Goal: Task Accomplishment & Management: Complete application form

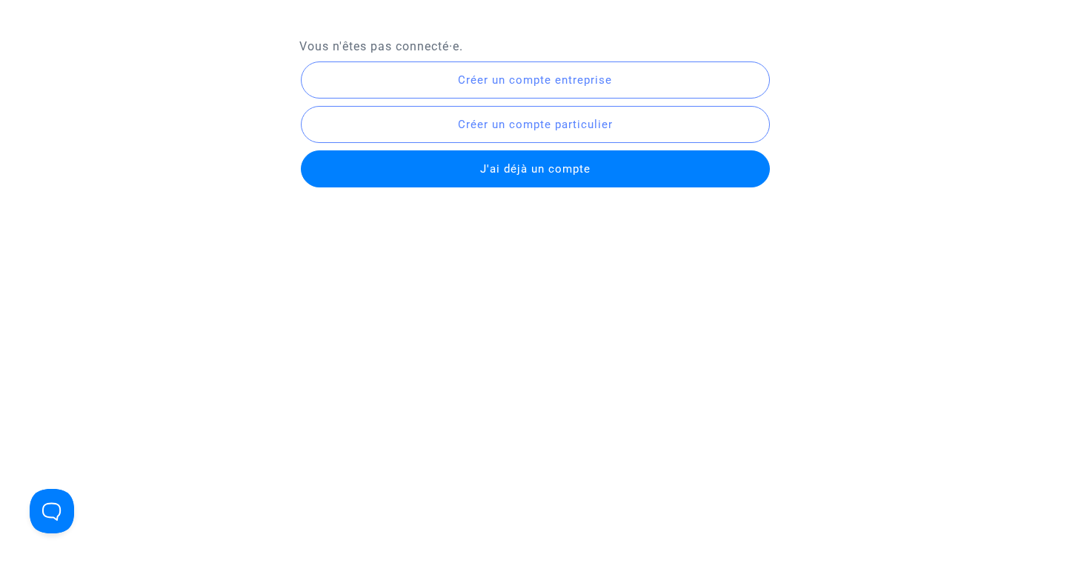
click at [607, 81] on span "Créer un compte entreprise" at bounding box center [535, 79] width 154 height 13
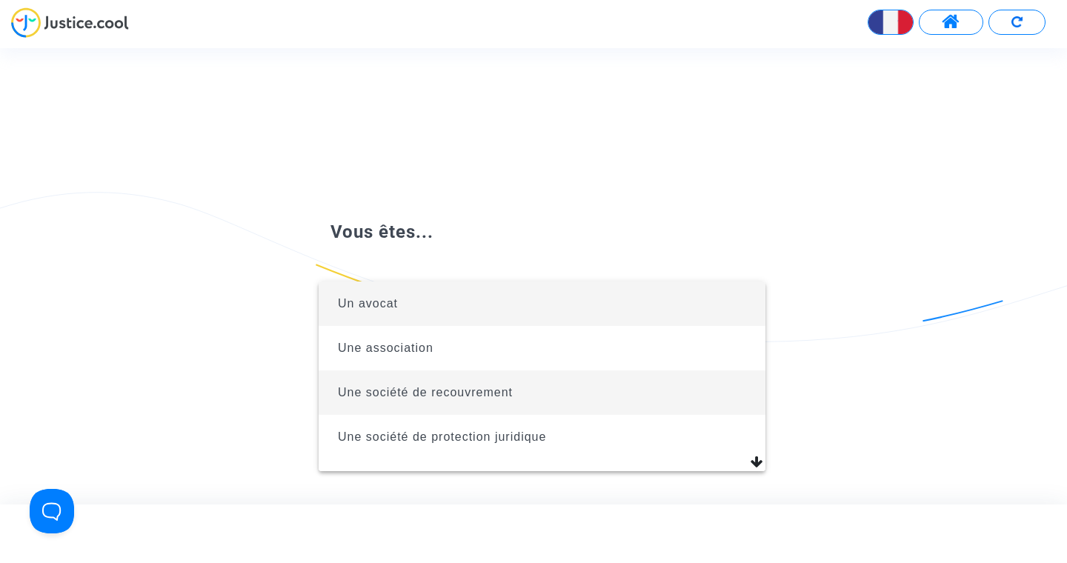
click at [536, 388] on span "Une société de recouvrement" at bounding box center [541, 392] width 423 height 44
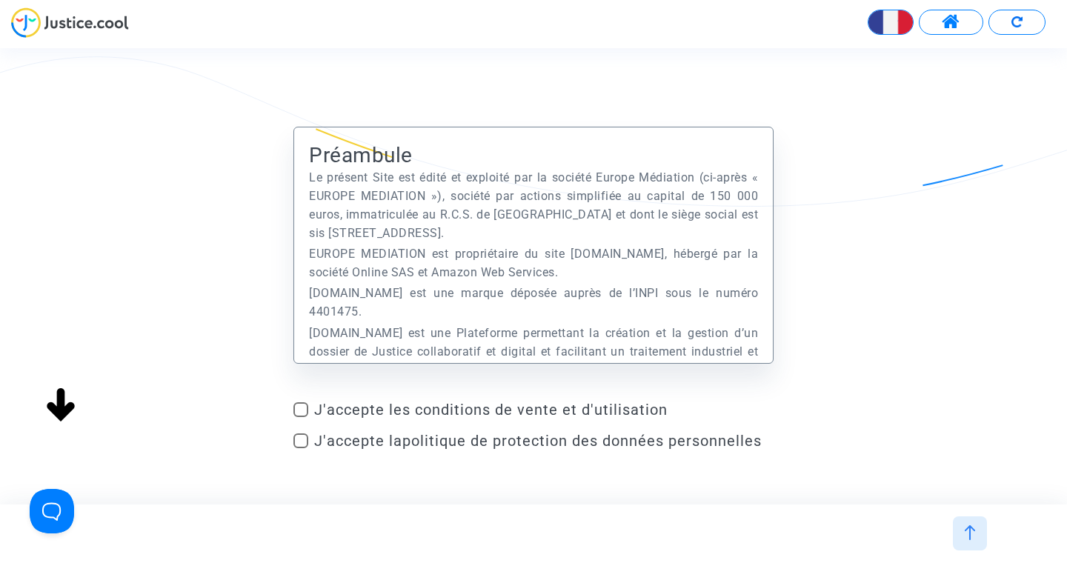
click at [493, 419] on mat-checkbox "J'accepte les conditions de vente et d'utilisation" at bounding box center [533, 413] width 480 height 24
click at [305, 411] on span at bounding box center [300, 409] width 15 height 15
click at [301, 417] on input "J'accepte les conditions de vente et d'utilisation" at bounding box center [300, 417] width 1 height 1
checkbox input "true"
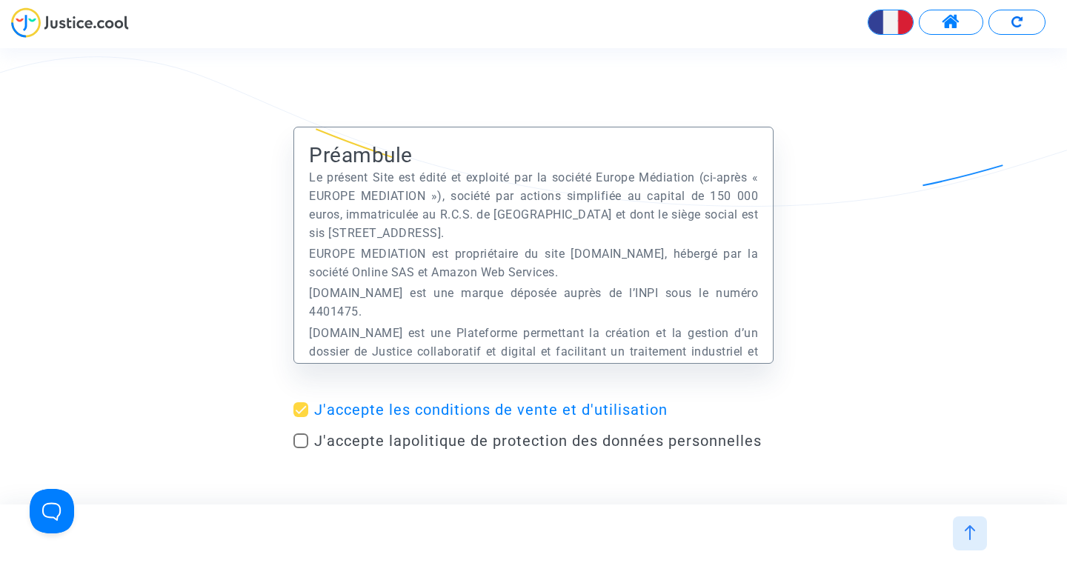
click at [304, 451] on mat-checkbox "J'accepte la politique de protection des données personnelles" at bounding box center [533, 444] width 480 height 24
click at [305, 439] on span at bounding box center [300, 440] width 15 height 15
click at [301, 448] on input "J'accepte la politique de protection des données personnelles" at bounding box center [300, 448] width 1 height 1
checkbox input "true"
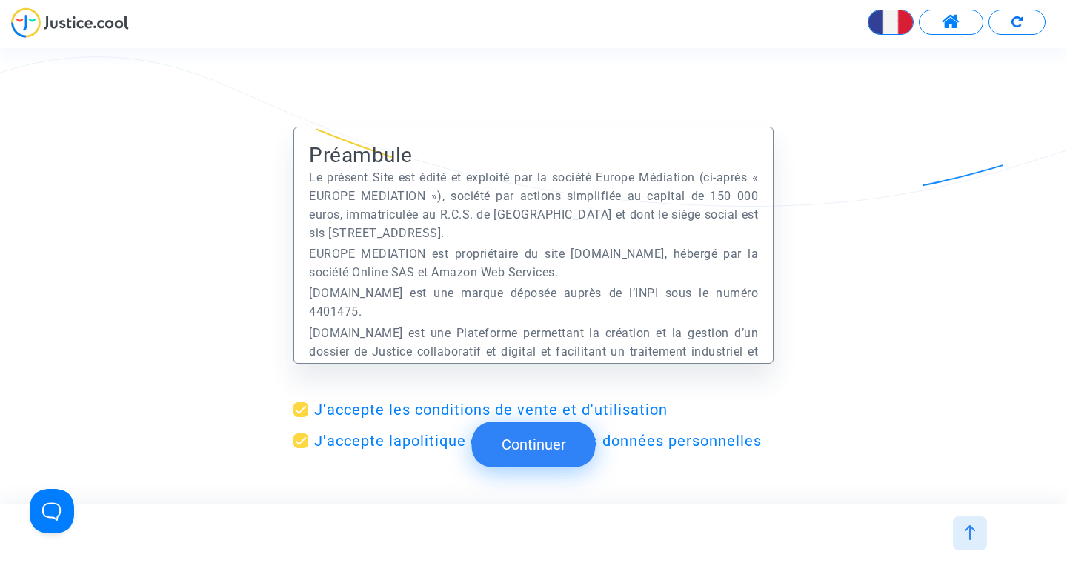
click at [529, 453] on button "Continuer" at bounding box center [534, 445] width 124 height 46
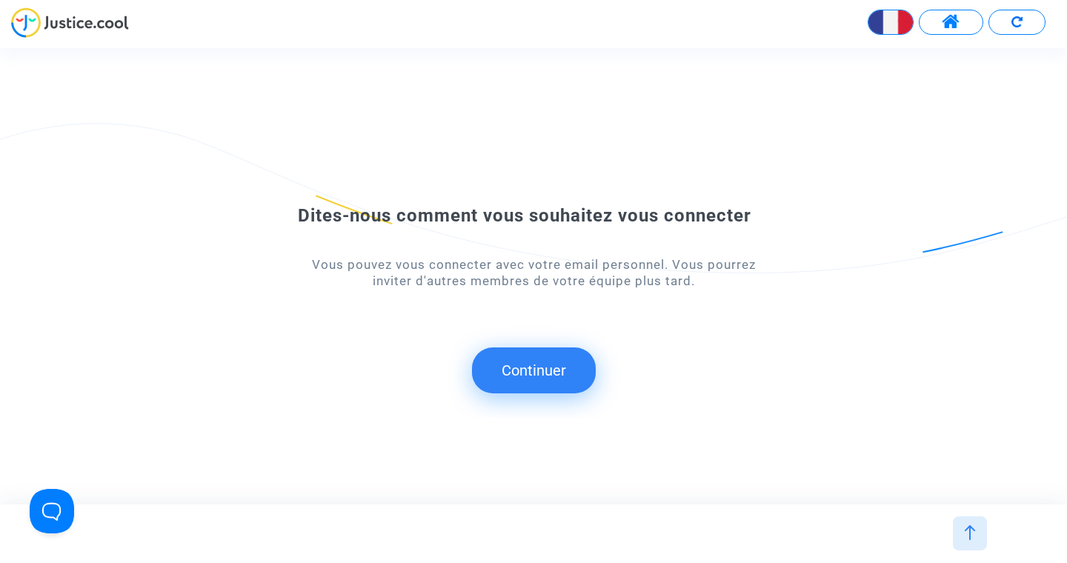
click at [544, 361] on button "Continuer" at bounding box center [534, 371] width 124 height 46
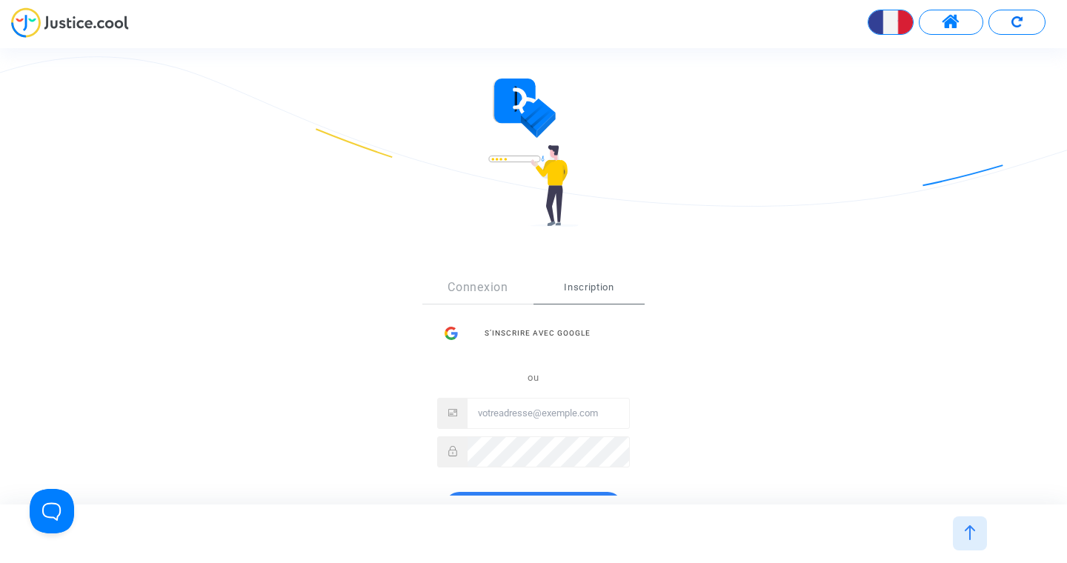
click at [506, 416] on div "S’inscrire avec Google ou" at bounding box center [533, 393] width 193 height 148
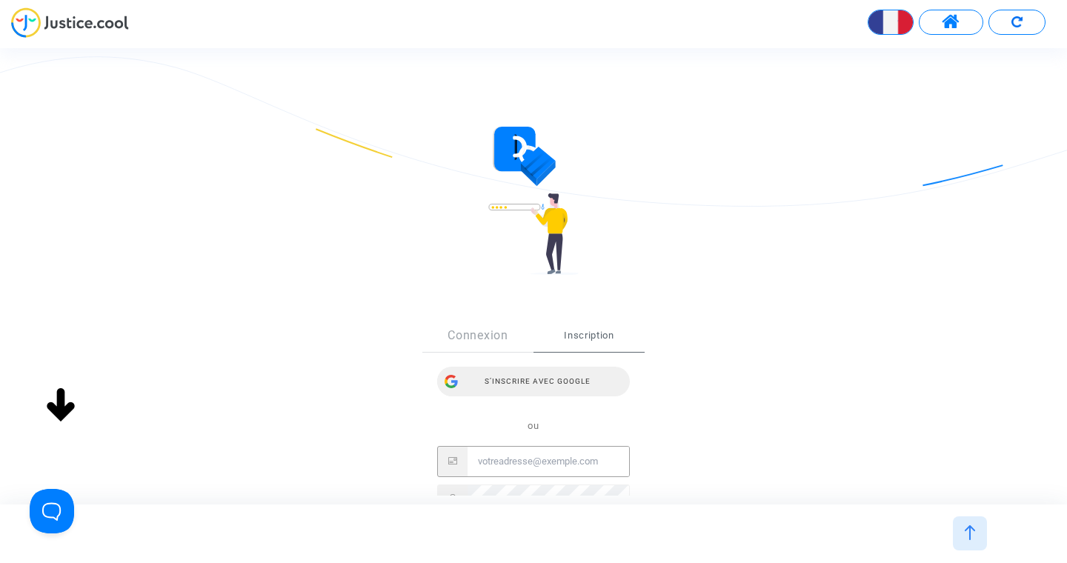
type input "[EMAIL_ADDRESS][DOMAIN_NAME]"
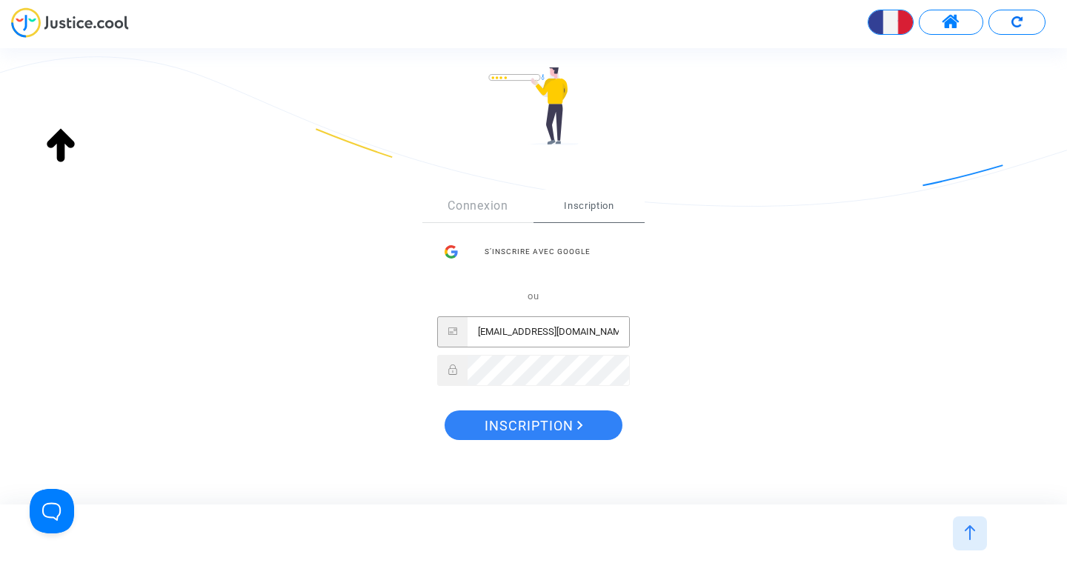
scroll to position [133, 0]
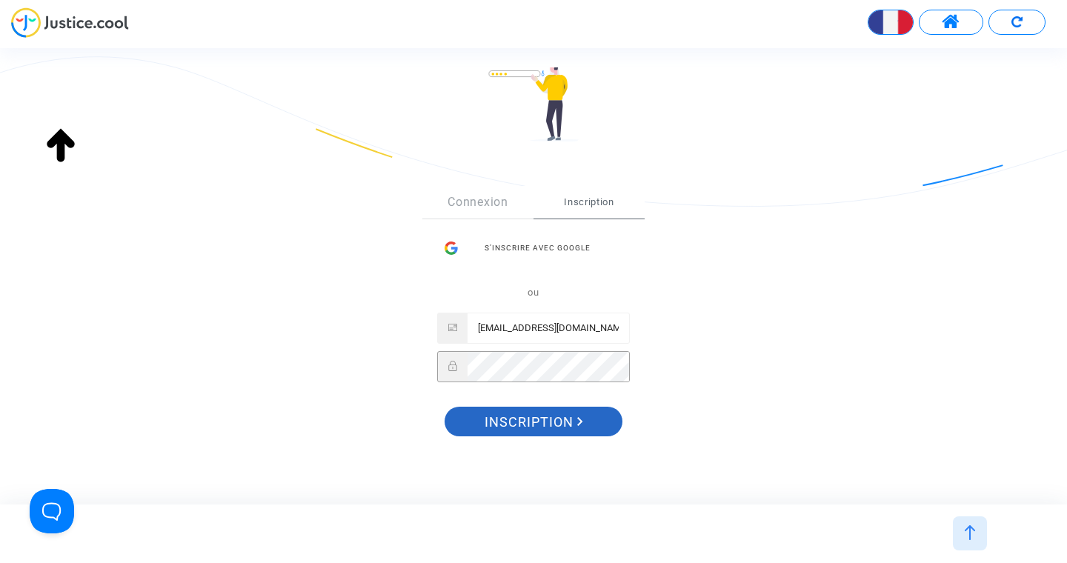
click at [540, 422] on span "Inscription" at bounding box center [534, 422] width 99 height 31
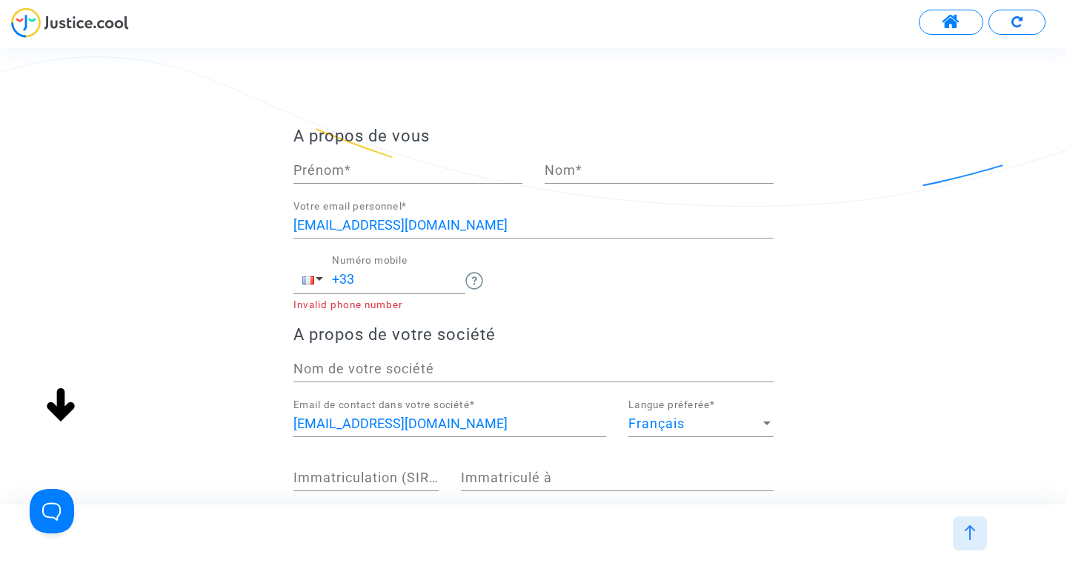
scroll to position [81, 0]
click at [350, 172] on input "Prénom *" at bounding box center [407, 170] width 229 height 15
type input "david"
type input "smirou"
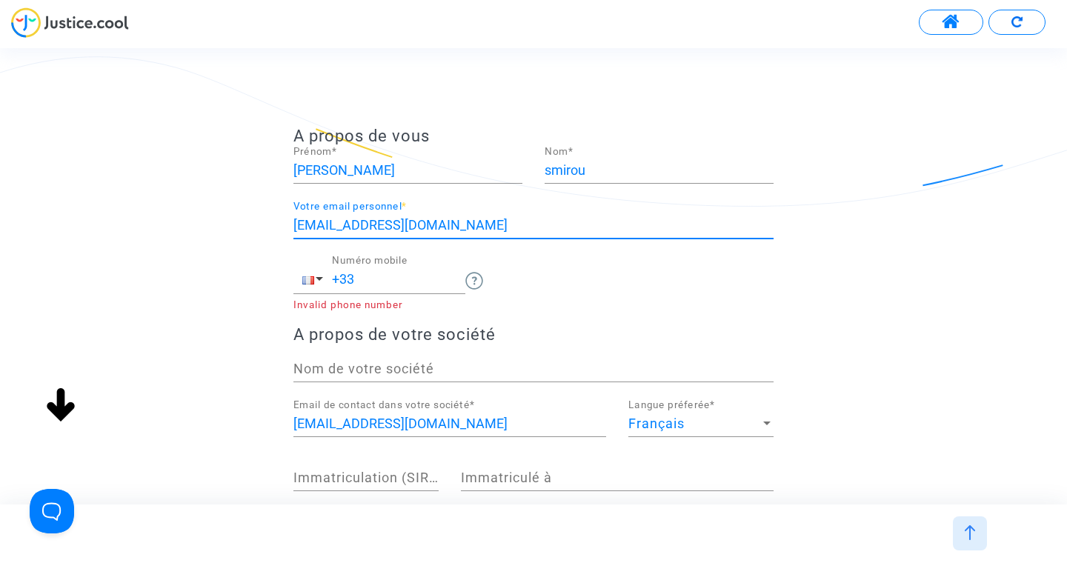
click at [366, 289] on div "+33 Numéro mobile" at bounding box center [398, 274] width 133 height 38
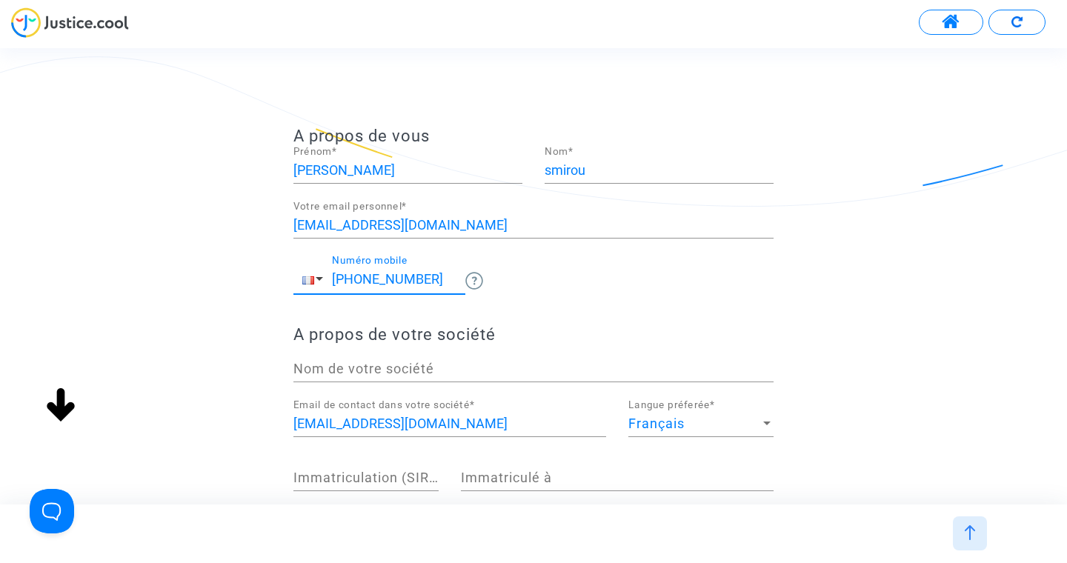
type input "+33 627418871"
click at [414, 368] on input "Nom de votre société" at bounding box center [533, 369] width 480 height 15
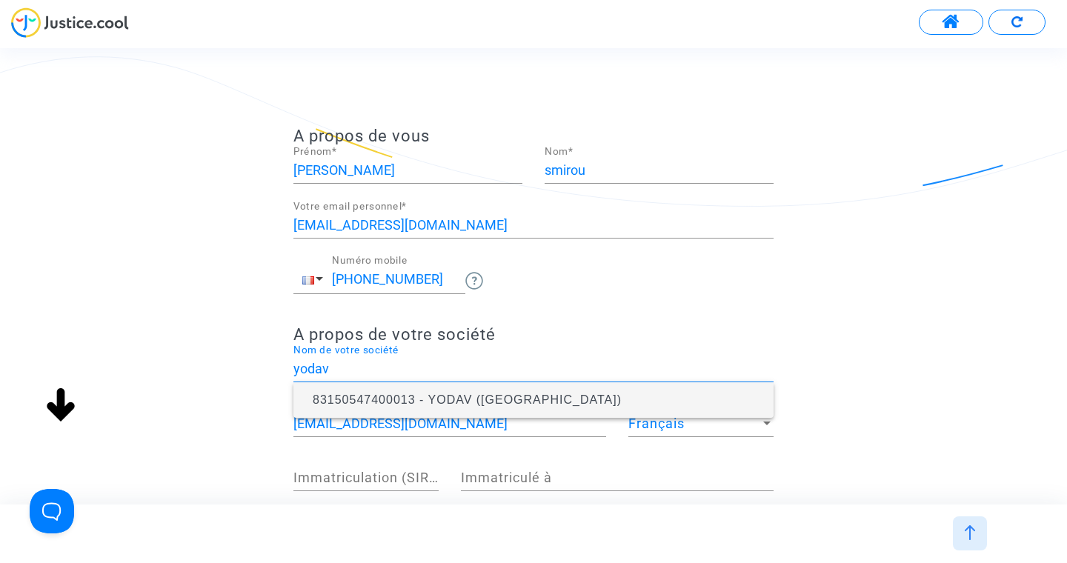
click at [481, 405] on span "83150547400013 - YODAV (PARIS)" at bounding box center [467, 399] width 309 height 13
type input "YODAV"
type input "83150547400013"
type input "PARIS"
type input "17 RUE DE LA MOSELLE"
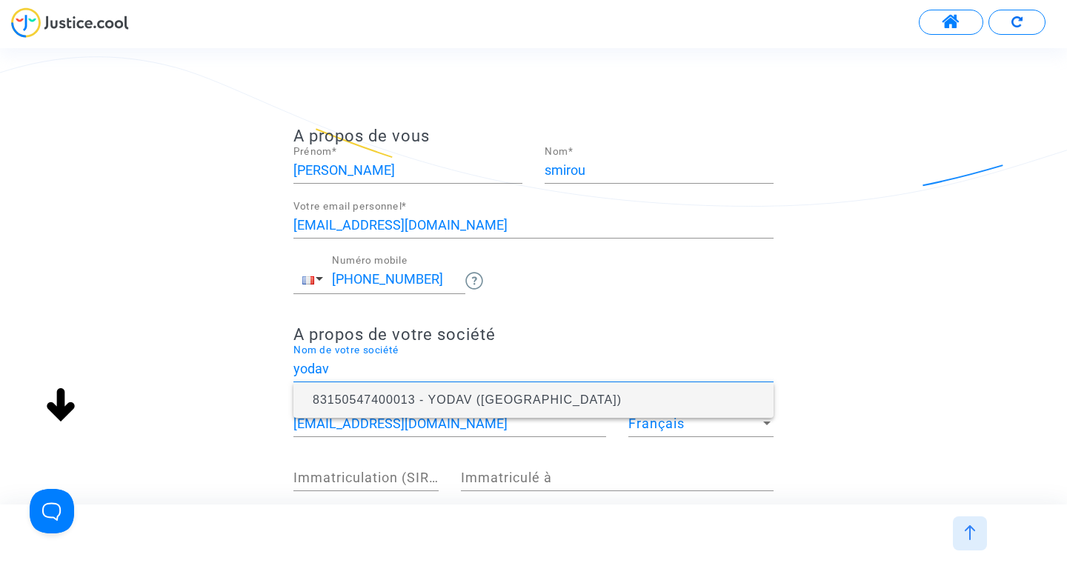
type input "75019"
type input "PARIS"
type input "FRANCE"
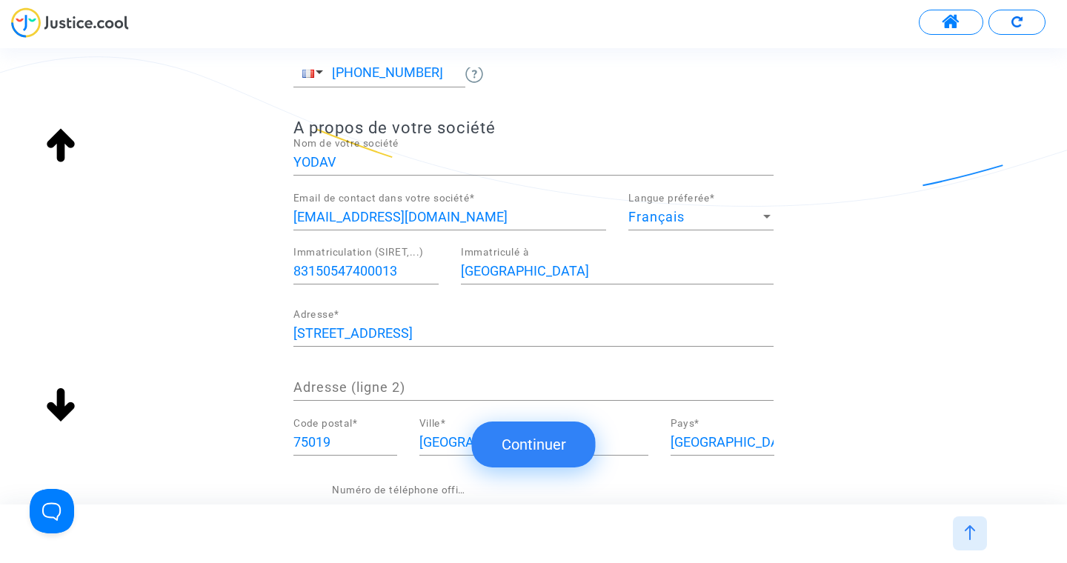
scroll to position [340, 0]
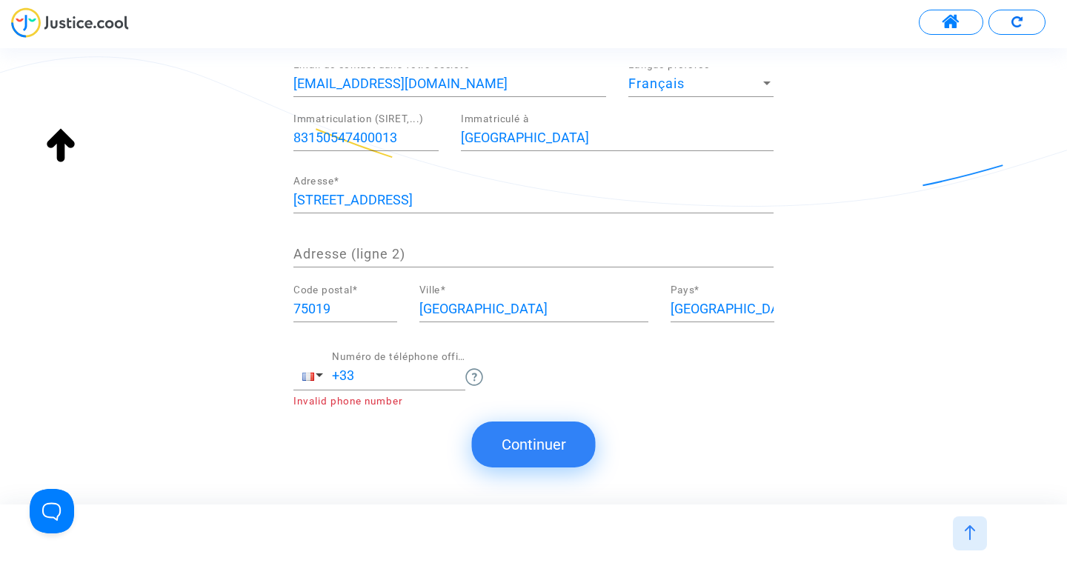
click at [378, 379] on input "+33" at bounding box center [398, 375] width 133 height 15
type input "+33627418871"
click at [596, 405] on div "A propos de vous david Prénom * smirou Nom * direction@isoprobat.fr Votre email…" at bounding box center [533, 97] width 480 height 620
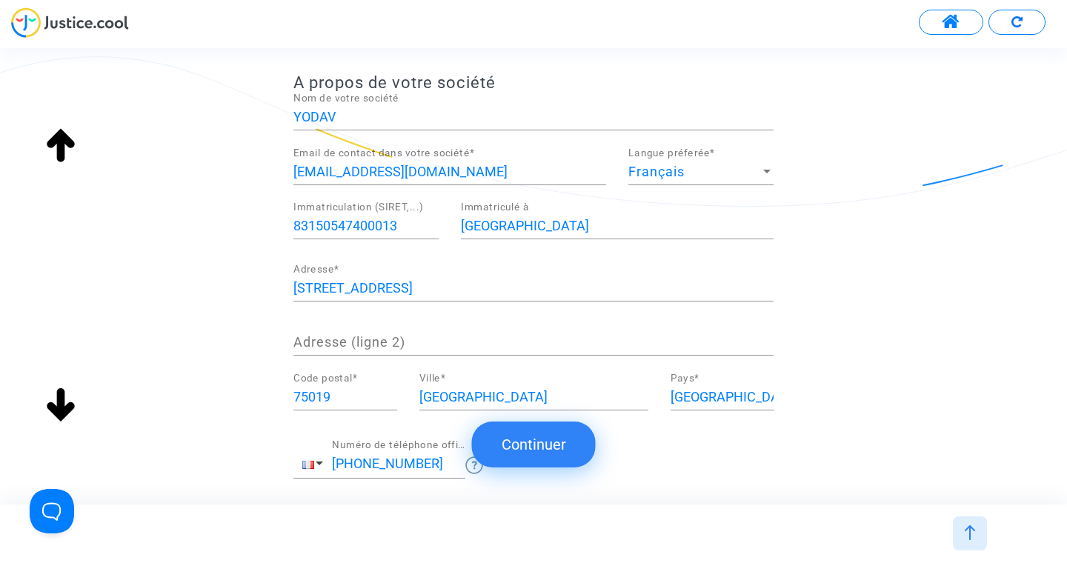
scroll to position [251, 0]
click at [353, 169] on input "service.adv@isoprobat.fr" at bounding box center [449, 172] width 313 height 15
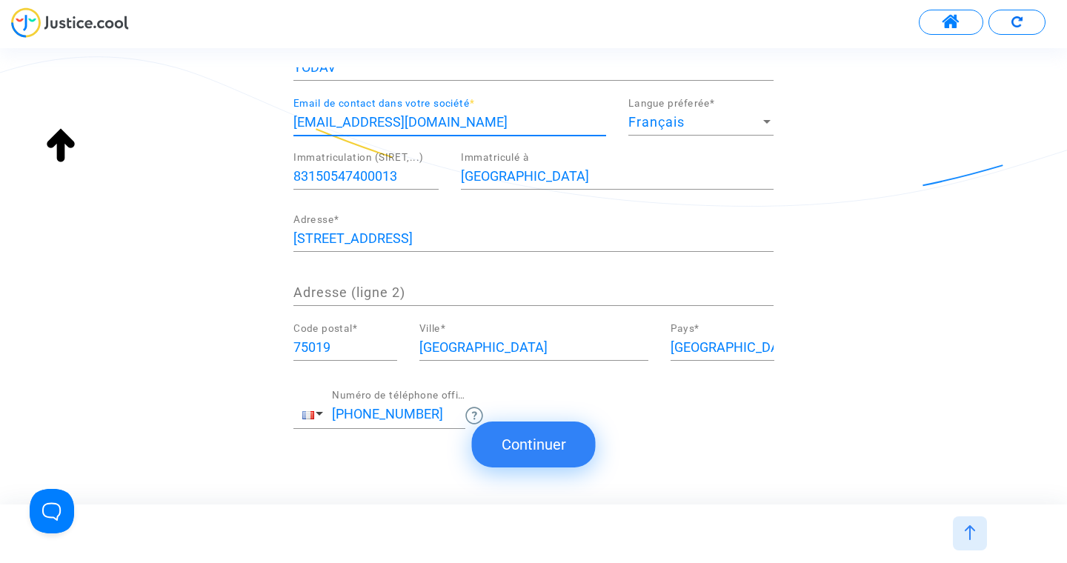
type input "[EMAIL_ADDRESS][DOMAIN_NAME]"
click at [554, 433] on button "Continuer" at bounding box center [534, 445] width 124 height 46
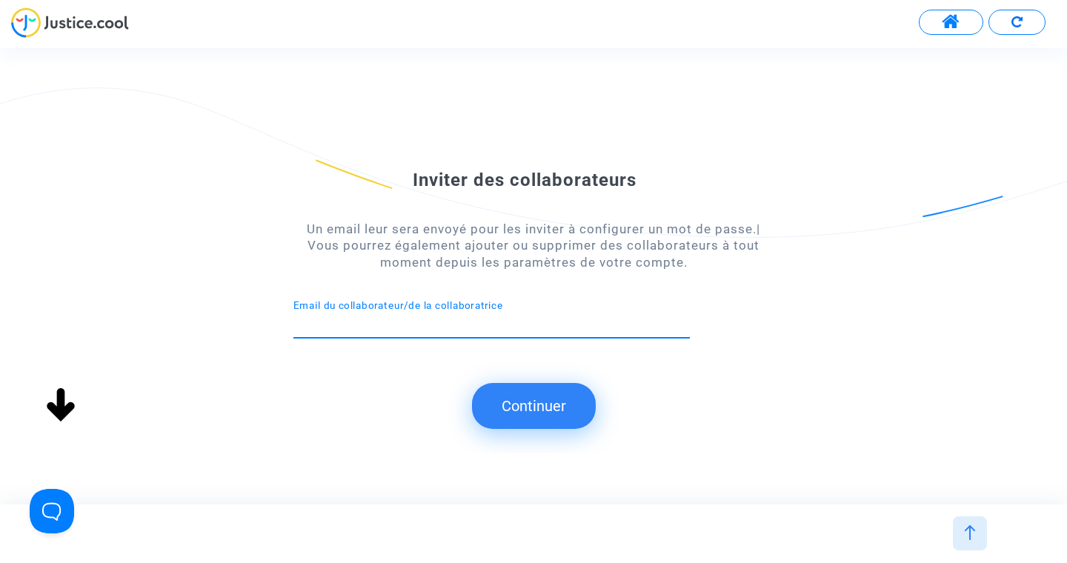
scroll to position [0, 0]
type input "service.adv@isoprobat.fr"
click at [555, 406] on button "Continuer" at bounding box center [534, 406] width 124 height 46
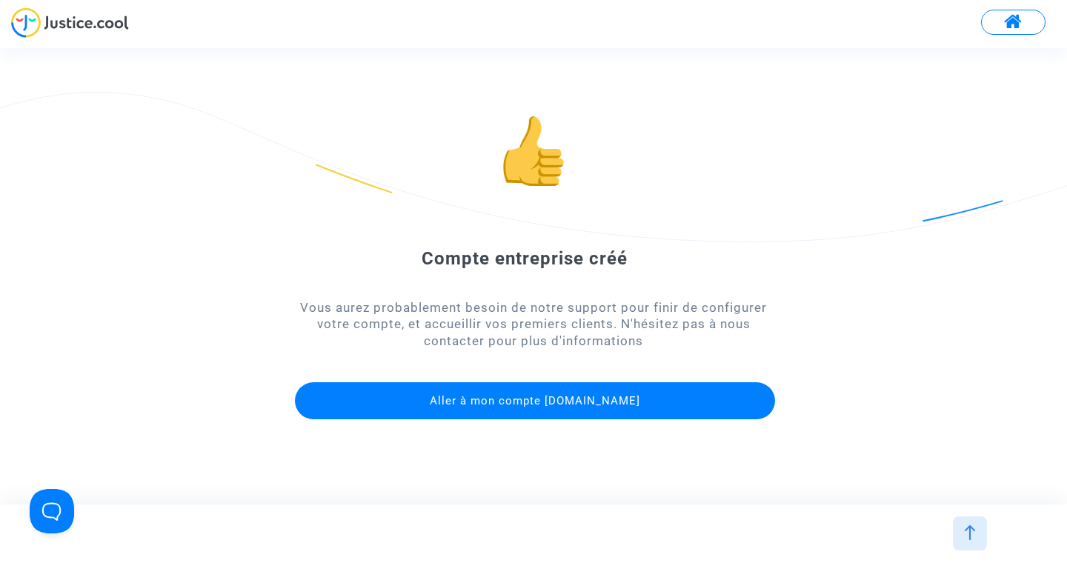
click at [555, 406] on span "Aller à mon compte justice.cool" at bounding box center [535, 400] width 210 height 13
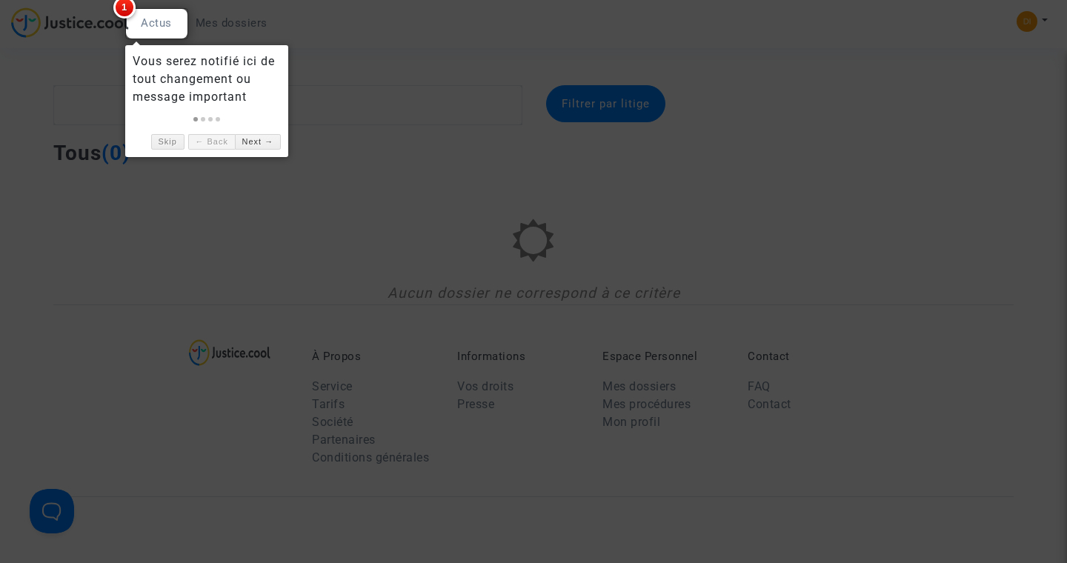
click at [479, 233] on div at bounding box center [533, 281] width 1067 height 563
